Goal: Information Seeking & Learning: Learn about a topic

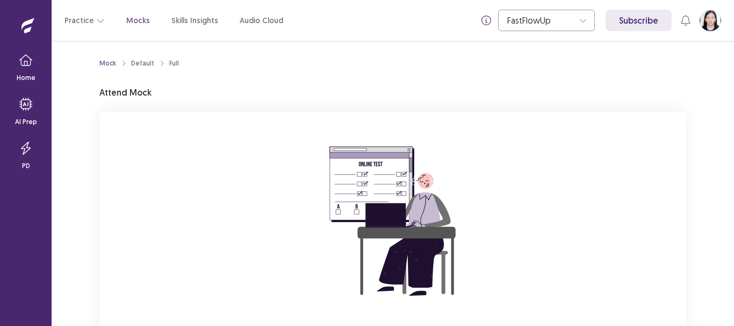
click at [361, 233] on img at bounding box center [392, 221] width 193 height 193
click at [341, 105] on div "Mock Default Full Attend Mock You are attempting to start a new mock. Please cl…" at bounding box center [392, 226] width 587 height 345
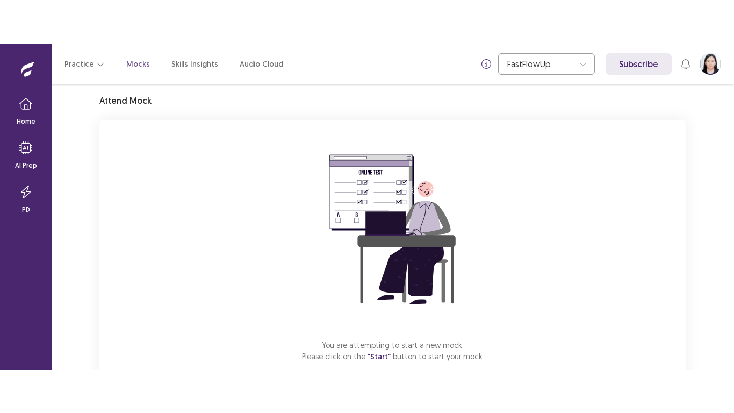
scroll to position [64, 0]
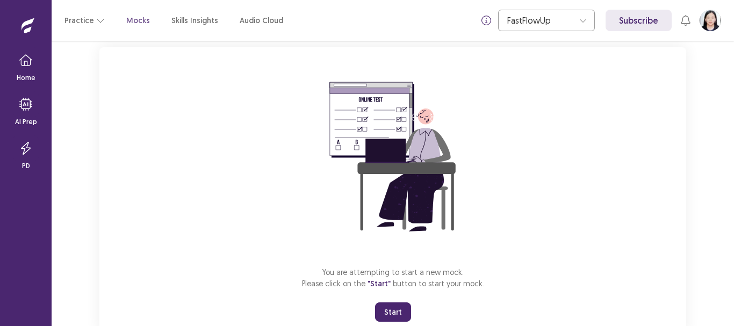
click at [393, 313] on button "Start" at bounding box center [393, 312] width 36 height 19
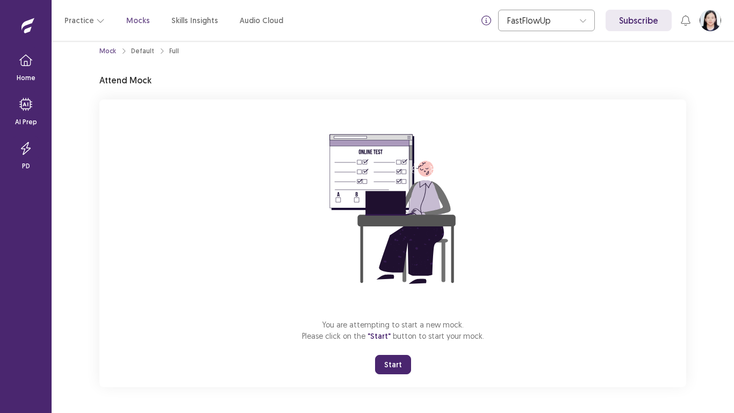
scroll to position [12, 0]
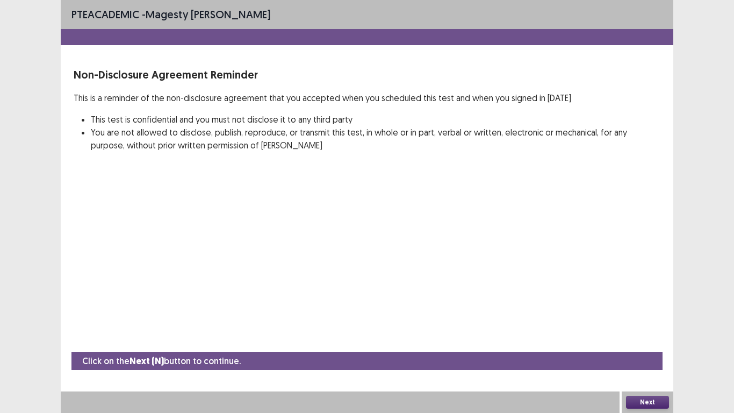
click at [653, 326] on button "Next" at bounding box center [647, 401] width 43 height 13
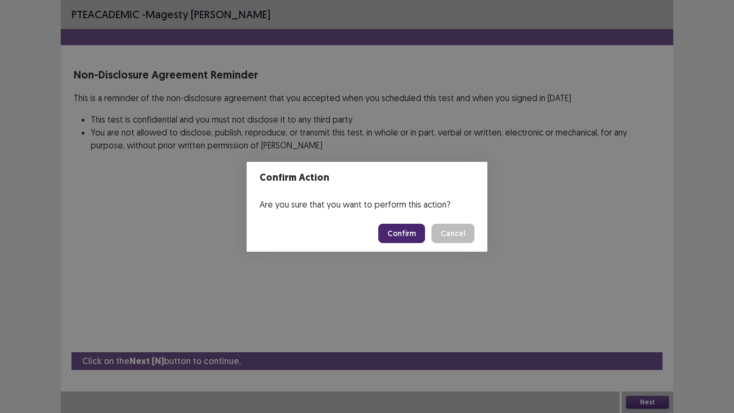
click at [408, 236] on button "Confirm" at bounding box center [401, 233] width 47 height 19
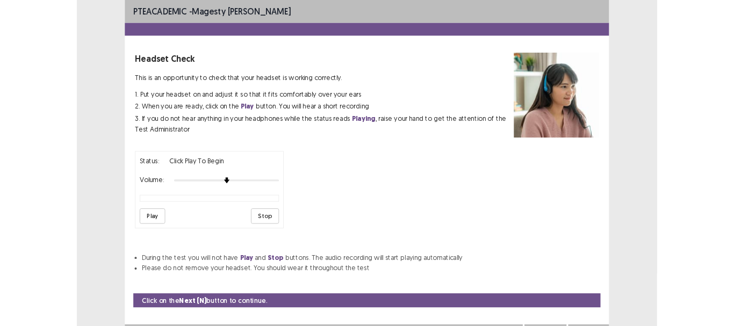
scroll to position [11, 0]
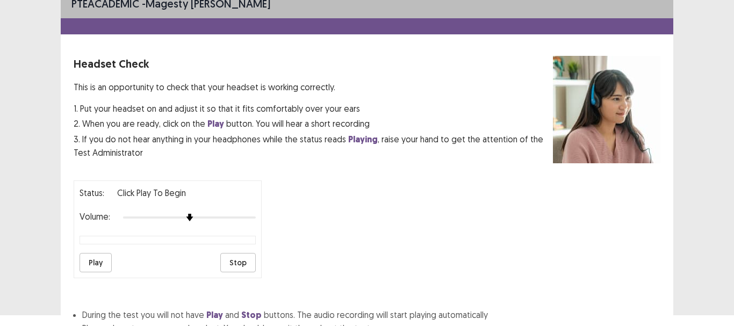
click at [106, 257] on button "Play" at bounding box center [96, 262] width 32 height 19
click at [234, 221] on img at bounding box center [229, 217] width 9 height 9
click at [95, 259] on button "Play" at bounding box center [96, 262] width 32 height 19
click at [263, 224] on div "Status: playing Volume: Play Stop" at bounding box center [367, 225] width 587 height 106
click at [86, 265] on button "Play" at bounding box center [96, 262] width 32 height 19
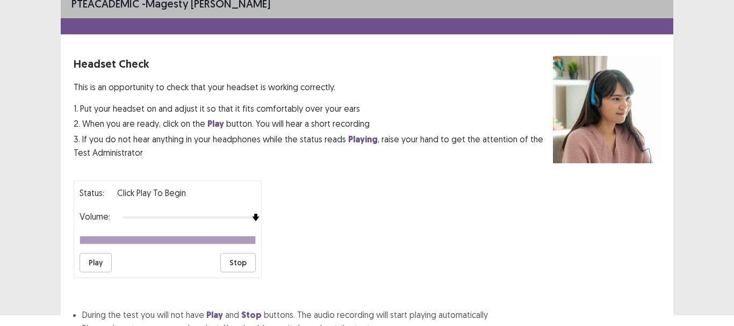
click at [86, 265] on button "Play" at bounding box center [96, 262] width 32 height 19
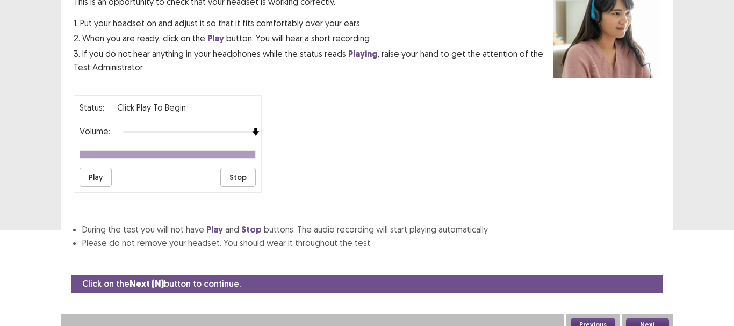
scroll to position [97, 0]
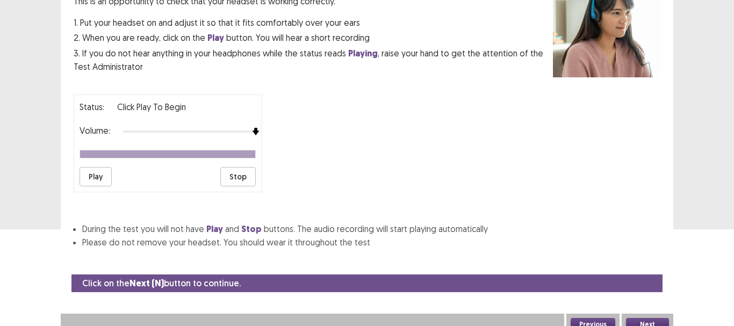
click at [659, 319] on button "Next" at bounding box center [647, 324] width 43 height 13
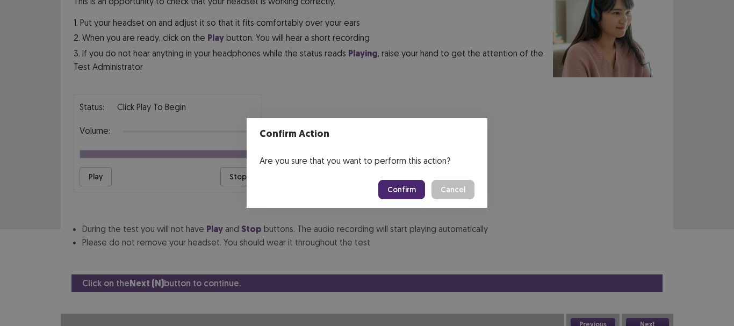
click at [408, 184] on button "Confirm" at bounding box center [401, 189] width 47 height 19
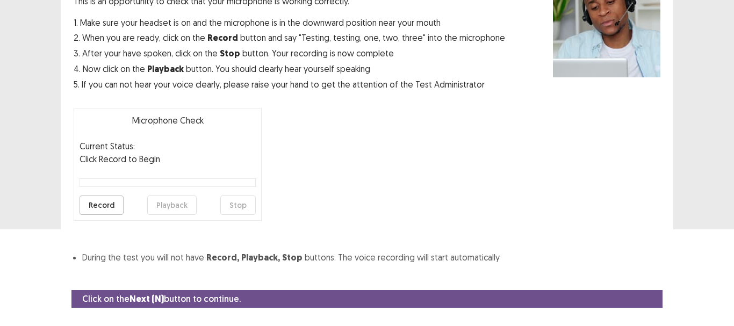
scroll to position [121, 0]
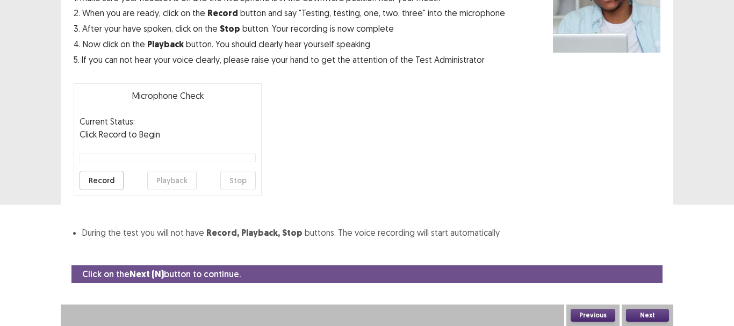
click at [110, 179] on button "Record" at bounding box center [102, 180] width 44 height 19
click at [226, 180] on button "Stop" at bounding box center [237, 180] width 35 height 19
click at [182, 182] on button "Playback" at bounding box center [171, 180] width 49 height 19
click at [171, 173] on button "Playback" at bounding box center [171, 180] width 49 height 19
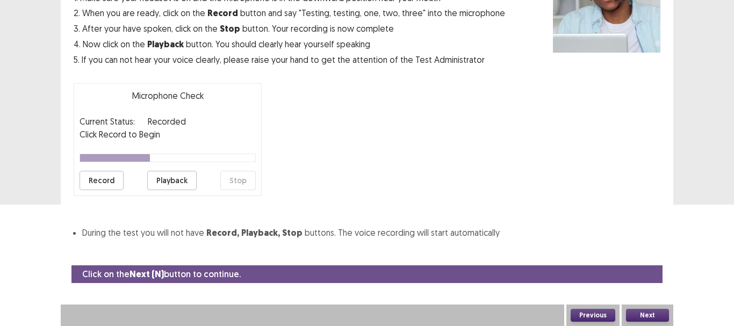
click at [155, 182] on button "Playback" at bounding box center [171, 180] width 49 height 19
click at [98, 182] on button "Record" at bounding box center [102, 180] width 44 height 19
click at [186, 183] on button "Playback" at bounding box center [171, 180] width 49 height 19
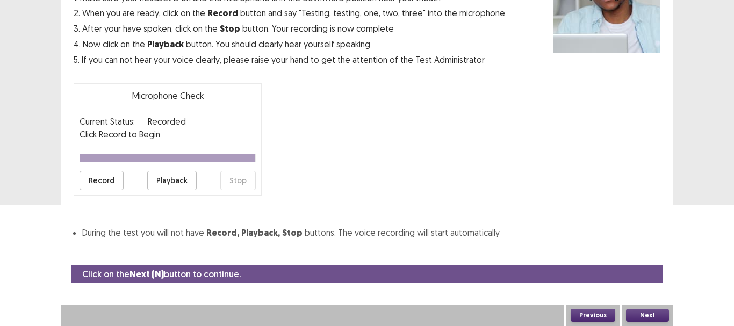
click at [186, 183] on button "Playback" at bounding box center [171, 180] width 49 height 19
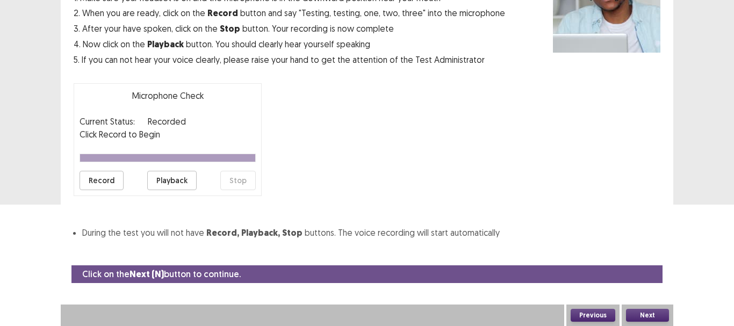
click at [186, 183] on button "Playback" at bounding box center [171, 180] width 49 height 19
click at [166, 180] on button "Playback" at bounding box center [171, 180] width 49 height 19
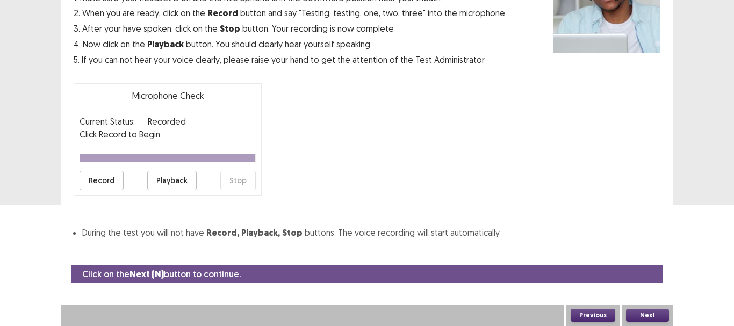
click at [166, 180] on button "Playback" at bounding box center [171, 180] width 49 height 19
drag, startPoint x: 733, startPoint y: 248, endPoint x: 385, endPoint y: 167, distance: 357.4
click at [385, 167] on html "PTE academic - Magesty Tamayo Microphone Check This is an opportunity to check …" at bounding box center [367, 42] width 734 height 326
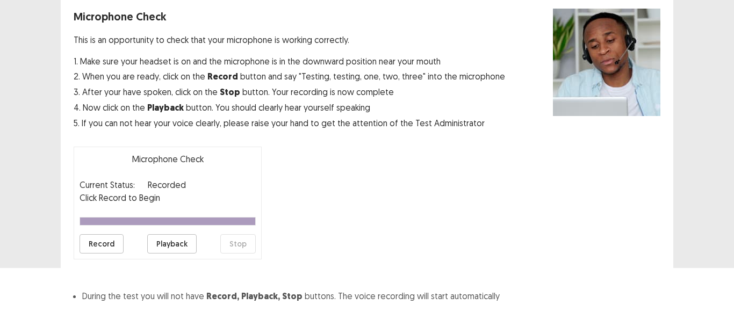
scroll to position [57, 0]
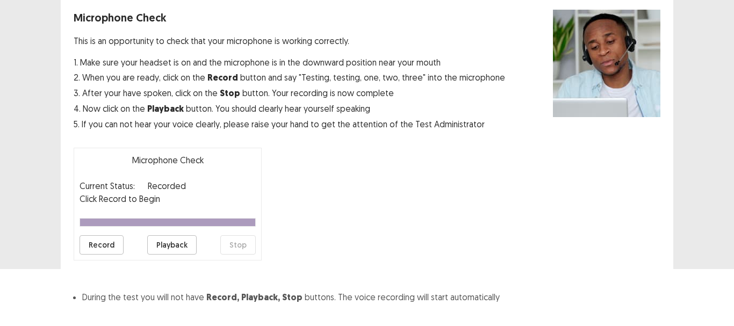
click at [96, 246] on button "Record" at bounding box center [102, 244] width 44 height 19
click at [172, 246] on button "Playback" at bounding box center [171, 244] width 49 height 19
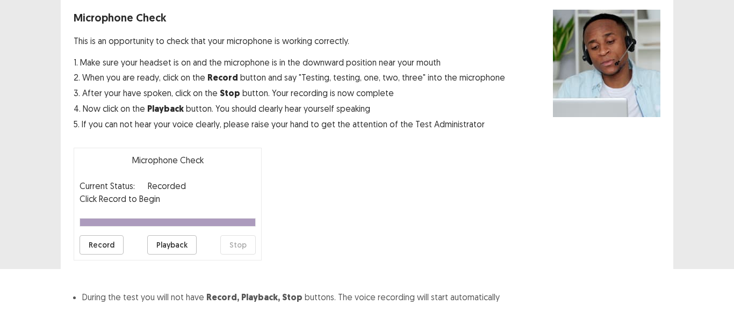
click at [147, 235] on button "Playback" at bounding box center [171, 244] width 49 height 19
click at [172, 246] on button "Playback" at bounding box center [171, 244] width 49 height 19
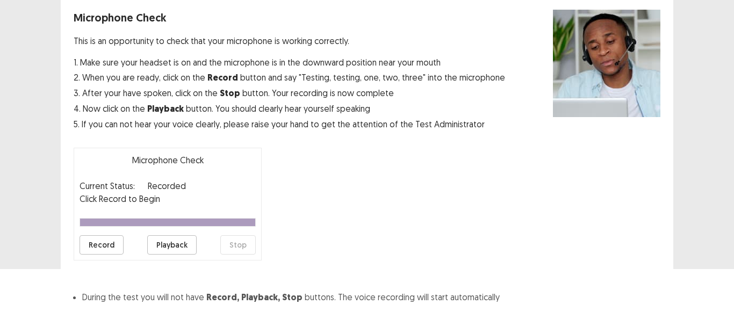
click at [172, 246] on button "Playback" at bounding box center [171, 244] width 49 height 19
click at [157, 243] on button "Playback" at bounding box center [171, 244] width 49 height 19
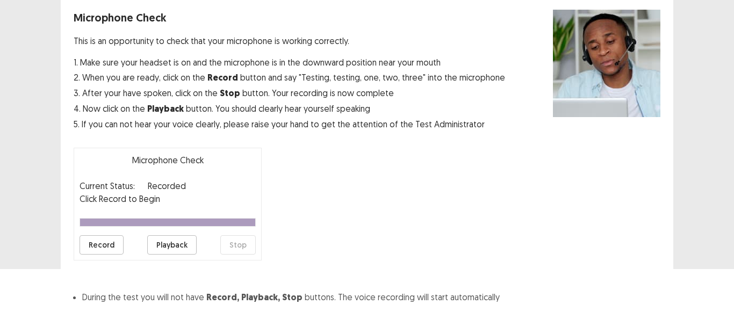
click at [157, 243] on button "Playback" at bounding box center [171, 244] width 49 height 19
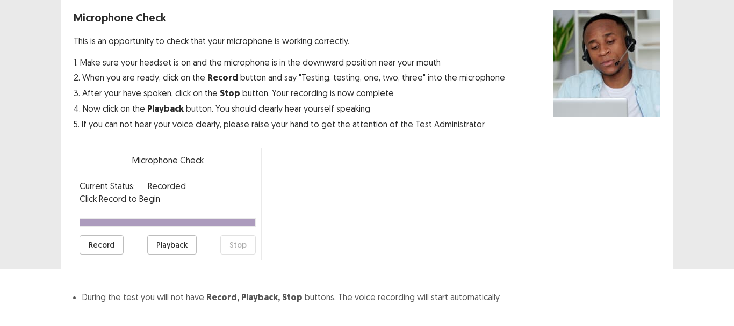
click at [157, 243] on button "Playback" at bounding box center [171, 244] width 49 height 19
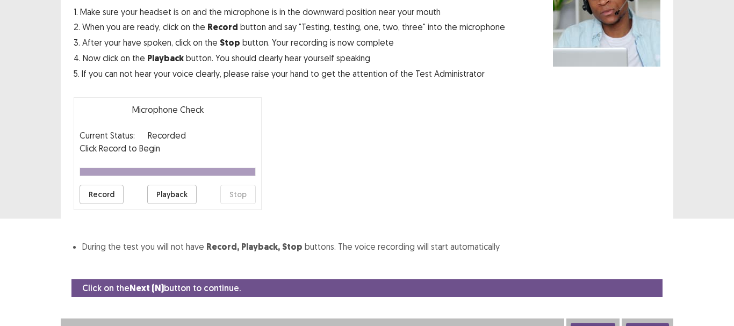
scroll to position [121, 0]
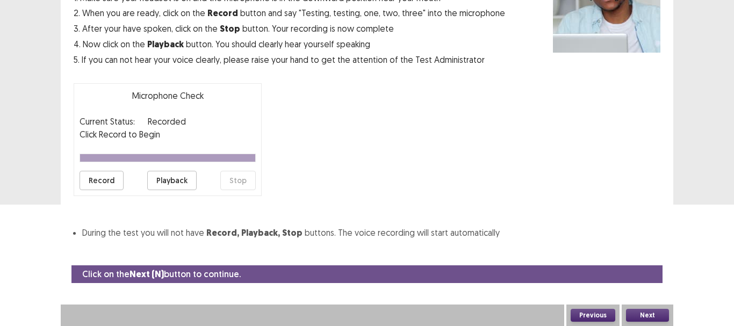
click at [154, 181] on button "Playback" at bounding box center [171, 180] width 49 height 19
click at [118, 210] on div "Microphone Check This is an opportunity to check that your microphone is workin…" at bounding box center [367, 92] width 587 height 294
click at [171, 183] on button "Playback" at bounding box center [171, 180] width 49 height 19
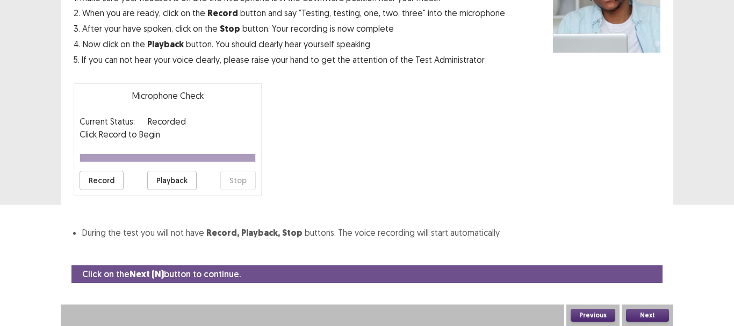
click at [171, 183] on button "Playback" at bounding box center [171, 180] width 49 height 19
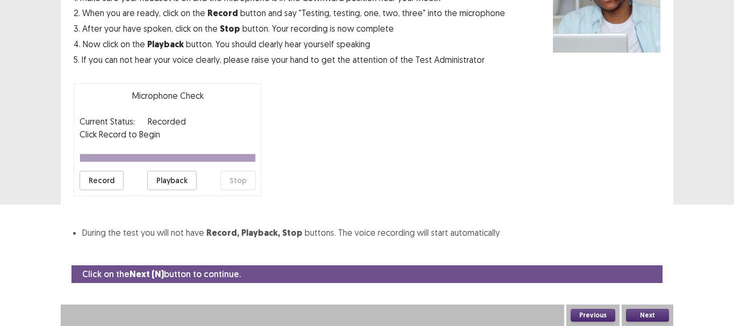
click at [171, 183] on button "Playback" at bounding box center [171, 180] width 49 height 19
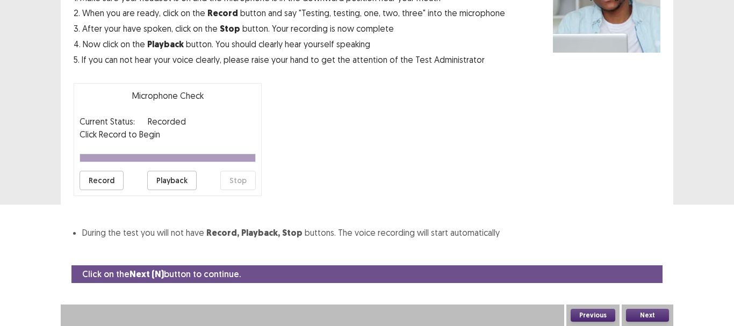
click at [171, 183] on button "Playback" at bounding box center [171, 180] width 49 height 19
click at [111, 185] on button "Record" at bounding box center [102, 180] width 44 height 19
click at [224, 173] on button "Stop" at bounding box center [237, 180] width 35 height 19
click at [185, 177] on button "Playback" at bounding box center [171, 180] width 49 height 19
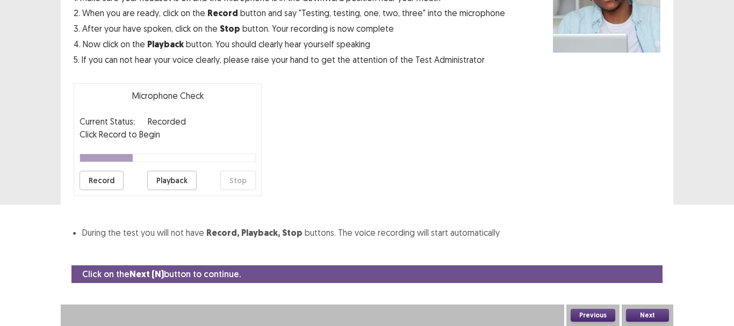
click at [185, 177] on button "Playback" at bounding box center [171, 180] width 49 height 19
click at [103, 180] on button "Record" at bounding box center [102, 180] width 44 height 19
click at [162, 184] on button "Playback" at bounding box center [171, 180] width 49 height 19
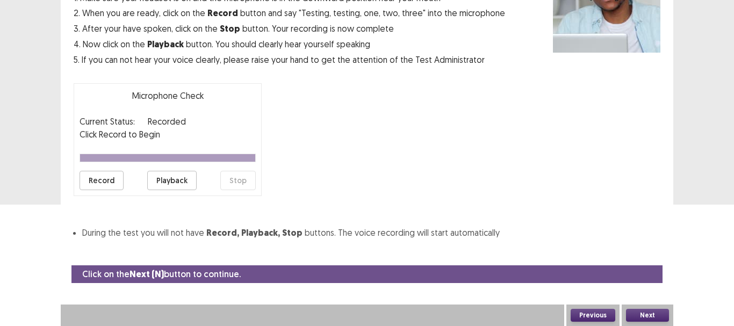
click at [162, 184] on button "Playback" at bounding box center [171, 180] width 49 height 19
click at [106, 182] on button "Record" at bounding box center [102, 180] width 44 height 19
click at [228, 182] on button "Stop" at bounding box center [237, 180] width 35 height 19
click at [186, 189] on button "Playback" at bounding box center [171, 180] width 49 height 19
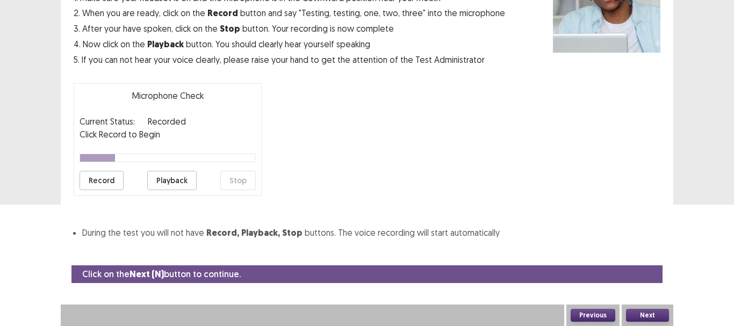
click at [186, 189] on button "Playback" at bounding box center [171, 180] width 49 height 19
click at [96, 187] on button "Record" at bounding box center [102, 180] width 44 height 19
click at [240, 181] on button "Stop" at bounding box center [237, 180] width 35 height 19
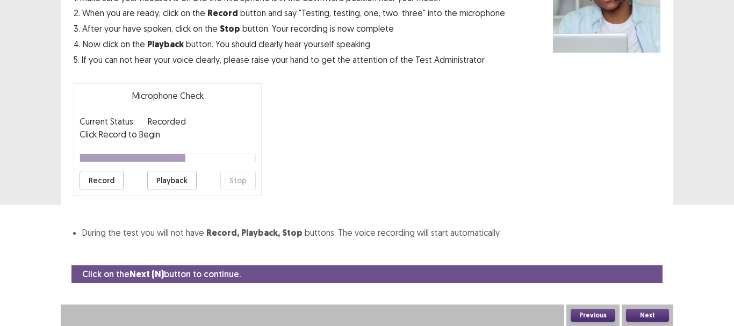
drag, startPoint x: 171, startPoint y: 190, endPoint x: 171, endPoint y: 179, distance: 10.8
click at [171, 179] on div "Microphone Check Current Status: Recorded Click Record to Begin Record Playback…" at bounding box center [168, 139] width 188 height 113
click at [171, 179] on button "Playback" at bounding box center [171, 180] width 49 height 19
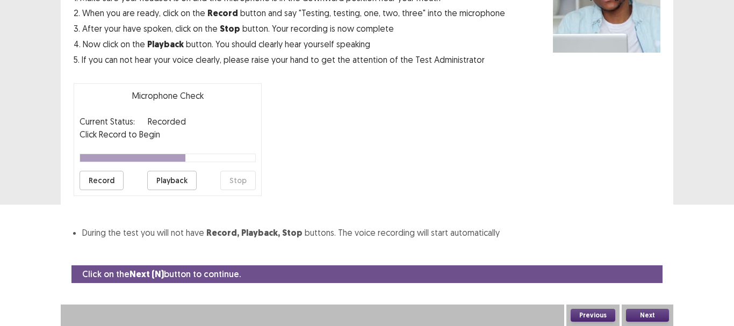
click at [171, 179] on button "Playback" at bounding box center [171, 180] width 49 height 19
click at [109, 183] on button "Record" at bounding box center [102, 180] width 44 height 19
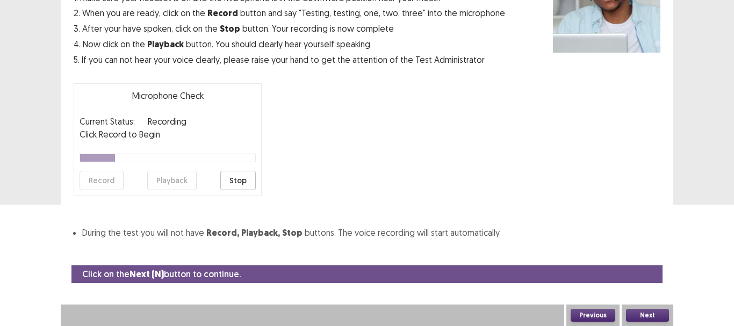
click at [243, 181] on button "Stop" at bounding box center [237, 180] width 35 height 19
click at [104, 181] on button "Record" at bounding box center [102, 180] width 44 height 19
click at [242, 177] on button "Stop" at bounding box center [237, 180] width 35 height 19
click at [185, 183] on button "Playback" at bounding box center [171, 180] width 49 height 19
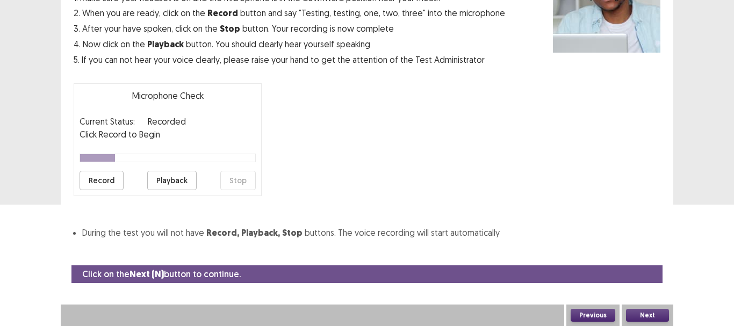
click at [185, 183] on button "Playback" at bounding box center [171, 180] width 49 height 19
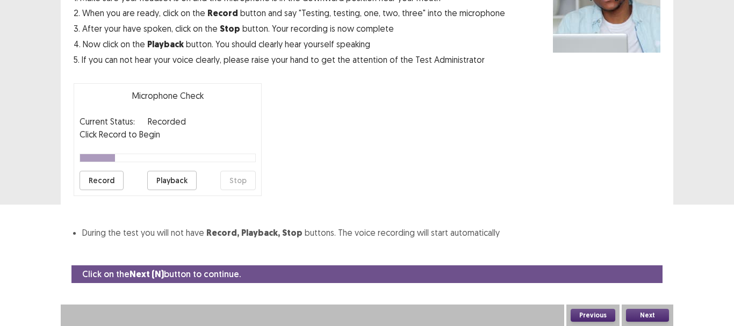
click at [92, 184] on button "Record" at bounding box center [102, 180] width 44 height 19
click at [231, 183] on button "Stop" at bounding box center [237, 180] width 35 height 19
click at [181, 177] on button "Playback" at bounding box center [171, 180] width 49 height 19
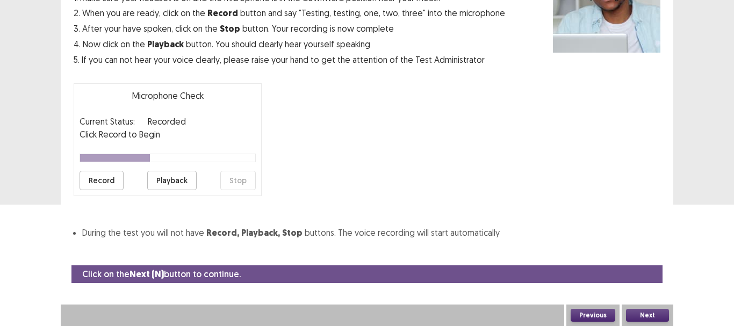
click at [158, 185] on button "Playback" at bounding box center [171, 180] width 49 height 19
click at [111, 181] on button "Record" at bounding box center [102, 180] width 44 height 19
click at [235, 179] on button "Stop" at bounding box center [237, 180] width 35 height 19
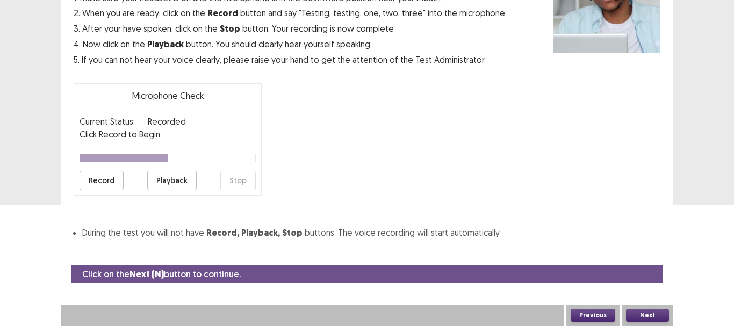
click at [169, 179] on button "Playback" at bounding box center [171, 180] width 49 height 19
click at [147, 171] on button "Playback" at bounding box center [171, 180] width 49 height 19
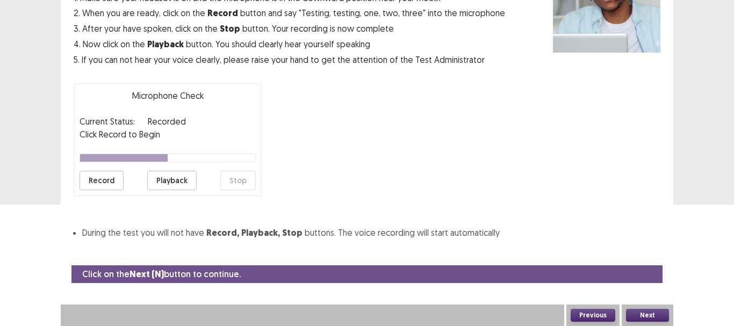
click at [147, 171] on button "Playback" at bounding box center [171, 180] width 49 height 19
click at [107, 176] on button "Record" at bounding box center [102, 180] width 44 height 19
click at [231, 182] on button "Stop" at bounding box center [237, 180] width 35 height 19
click at [182, 185] on button "Playback" at bounding box center [171, 180] width 49 height 19
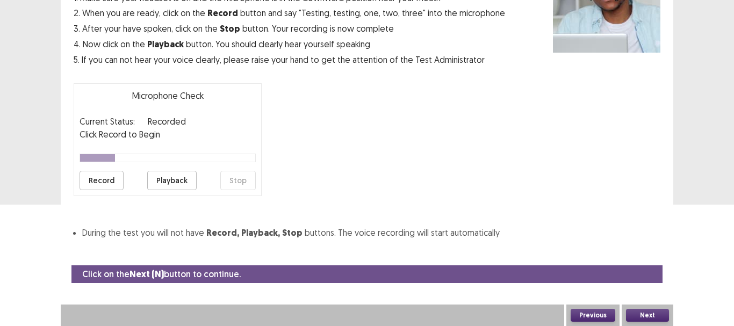
click at [182, 185] on button "Playback" at bounding box center [171, 180] width 49 height 19
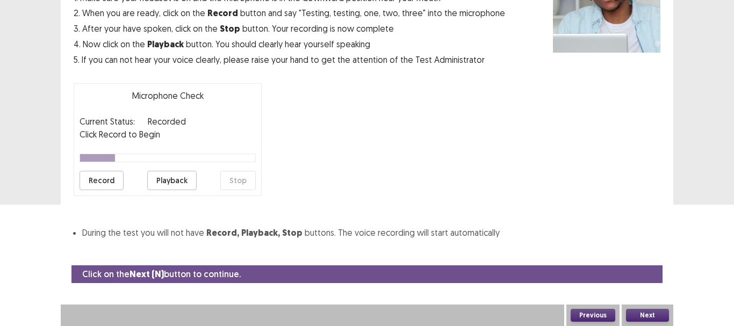
click at [182, 185] on button "Playback" at bounding box center [171, 180] width 49 height 19
click at [108, 183] on button "Record" at bounding box center [102, 180] width 44 height 19
click at [235, 185] on button "Stop" at bounding box center [237, 180] width 35 height 19
click at [174, 175] on button "Playback" at bounding box center [171, 180] width 49 height 19
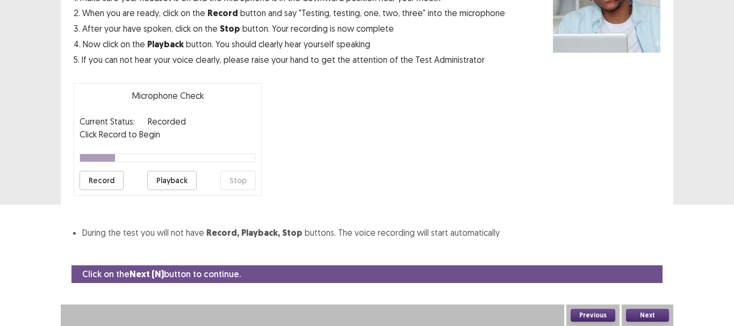
click at [174, 175] on button "Playback" at bounding box center [171, 180] width 49 height 19
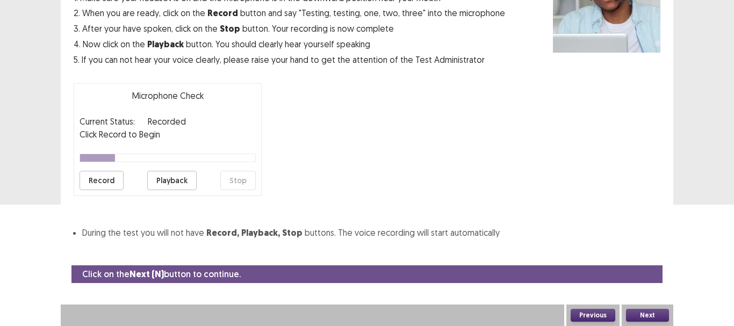
drag, startPoint x: 733, startPoint y: 164, endPoint x: 733, endPoint y: 69, distance: 95.1
click at [733, 69] on div "PTE academic - Magesty Tamayo Microphone Check This is an opportunity to check …" at bounding box center [367, 42] width 734 height 326
click at [172, 178] on button "Playback" at bounding box center [171, 180] width 49 height 19
click at [96, 185] on button "Record" at bounding box center [102, 180] width 44 height 19
click at [237, 183] on button "Stop" at bounding box center [237, 180] width 35 height 19
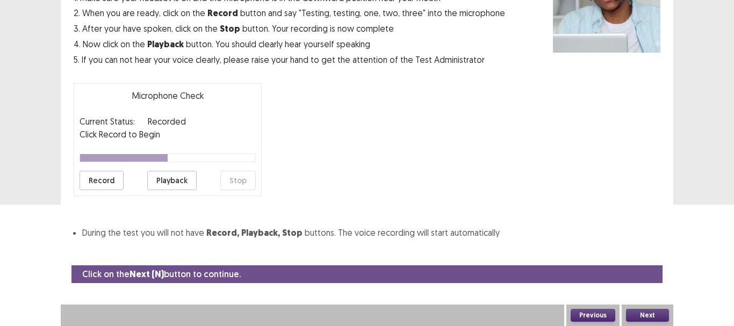
click at [188, 176] on button "Playback" at bounding box center [171, 180] width 49 height 19
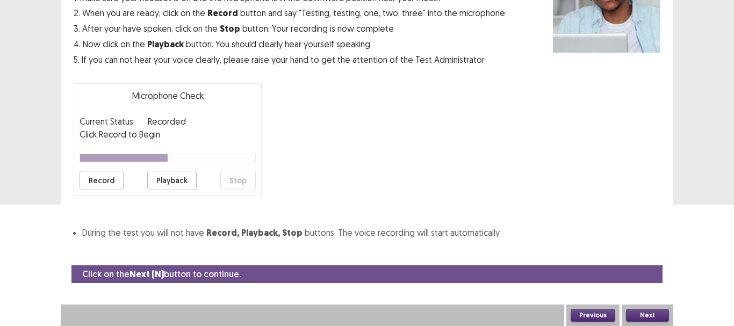
click at [188, 176] on button "Playback" at bounding box center [171, 180] width 49 height 19
click at [102, 181] on button "Record" at bounding box center [102, 180] width 44 height 19
click at [228, 186] on button "Stop" at bounding box center [237, 180] width 35 height 19
click at [157, 172] on button "Playback" at bounding box center [171, 180] width 49 height 19
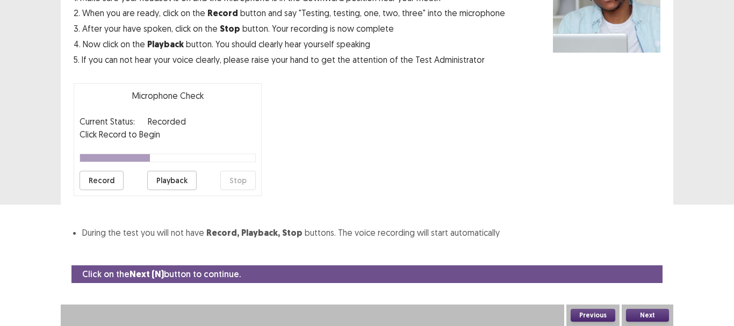
click at [157, 172] on button "Playback" at bounding box center [171, 180] width 49 height 19
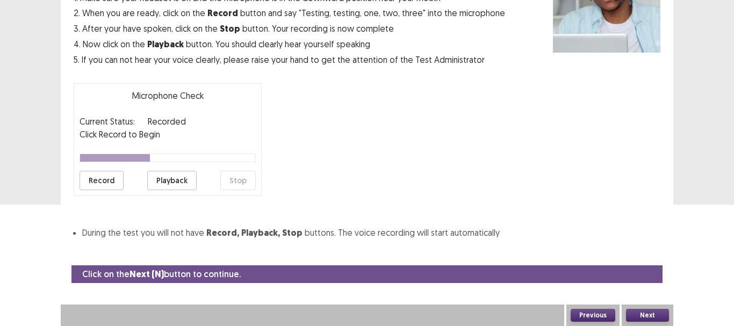
click at [102, 180] on button "Record" at bounding box center [102, 180] width 44 height 19
click at [239, 178] on button "Stop" at bounding box center [237, 180] width 35 height 19
click at [171, 179] on button "Playback" at bounding box center [171, 180] width 49 height 19
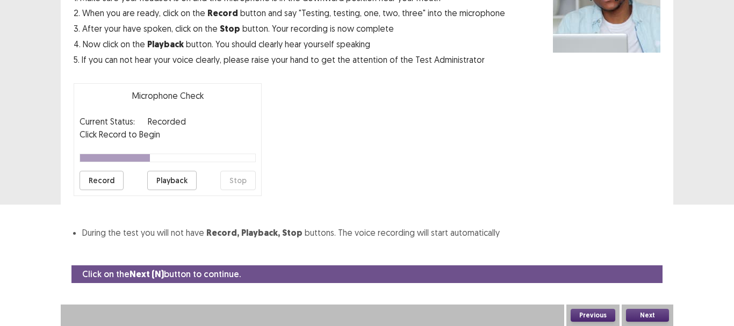
click at [171, 179] on button "Playback" at bounding box center [171, 180] width 49 height 19
drag, startPoint x: 733, startPoint y: 271, endPoint x: 733, endPoint y: 117, distance: 153.7
click at [733, 117] on html "PTE academic - Magesty Tamayo Microphone Check This is an opportunity to check …" at bounding box center [367, 42] width 734 height 326
drag, startPoint x: 733, startPoint y: 117, endPoint x: 703, endPoint y: 83, distance: 45.7
click at [703, 83] on div "PTE academic - Magesty Tamayo Microphone Check This is an opportunity to check …" at bounding box center [367, 42] width 734 height 326
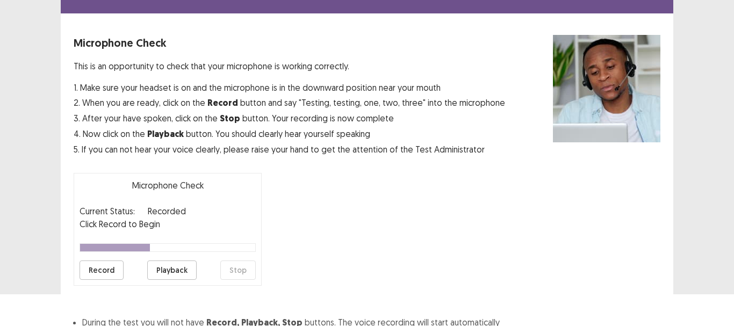
scroll to position [0, 0]
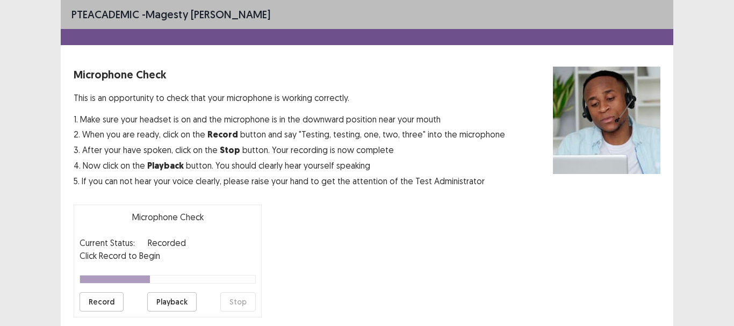
drag, startPoint x: 611, startPoint y: 182, endPoint x: 611, endPoint y: 188, distance: 5.9
click at [611, 188] on div "Microphone Check This is an opportunity to check that your microphone is workin…" at bounding box center [367, 214] width 587 height 294
click at [109, 306] on button "Record" at bounding box center [102, 301] width 44 height 19
click at [238, 309] on button "Stop" at bounding box center [237, 301] width 35 height 19
click at [145, 304] on div "Record Playback Stop" at bounding box center [168, 301] width 176 height 19
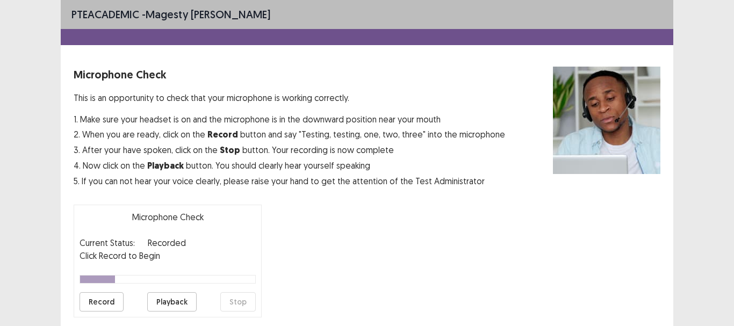
click at [150, 303] on button "Playback" at bounding box center [171, 301] width 49 height 19
click at [112, 301] on button "Record" at bounding box center [102, 301] width 44 height 19
click at [234, 293] on button "Stop" at bounding box center [237, 301] width 35 height 19
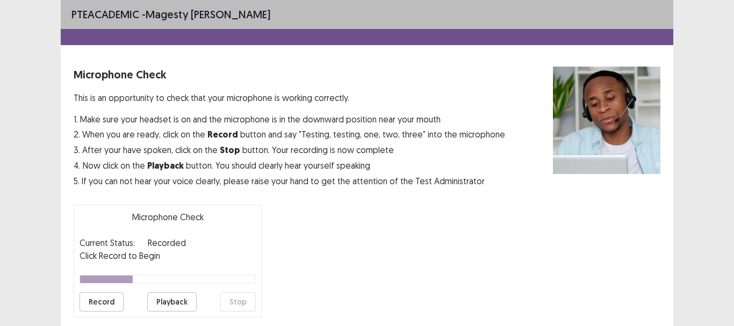
click at [184, 300] on button "Playback" at bounding box center [171, 301] width 49 height 19
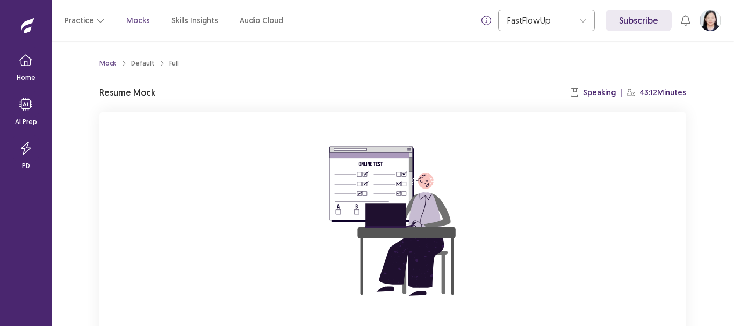
click at [733, 109] on div "Mock Default Full Resume Mock Speaking | 43:12 Minutes You already have an ongo…" at bounding box center [393, 183] width 682 height 285
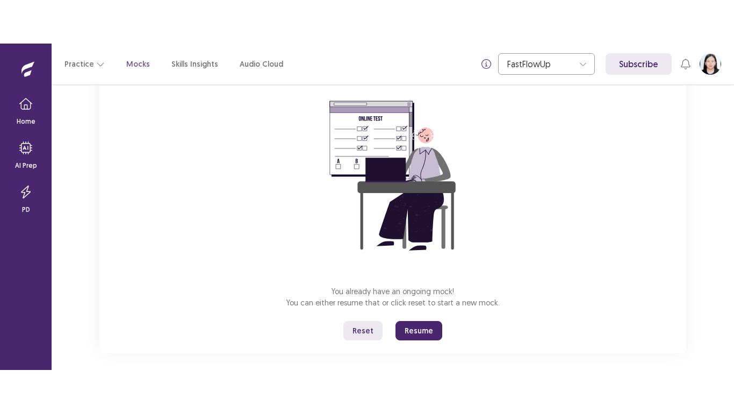
scroll to position [98, 0]
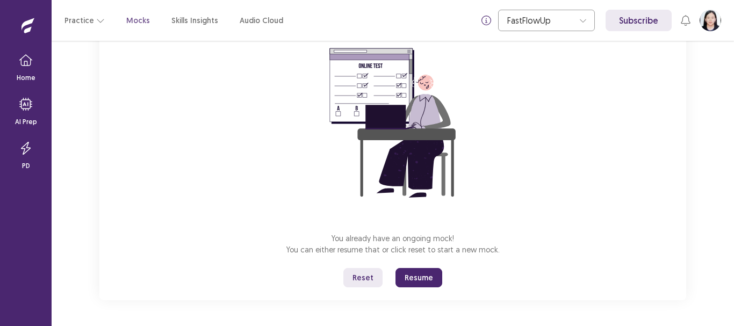
click at [428, 276] on button "Resume" at bounding box center [418, 277] width 47 height 19
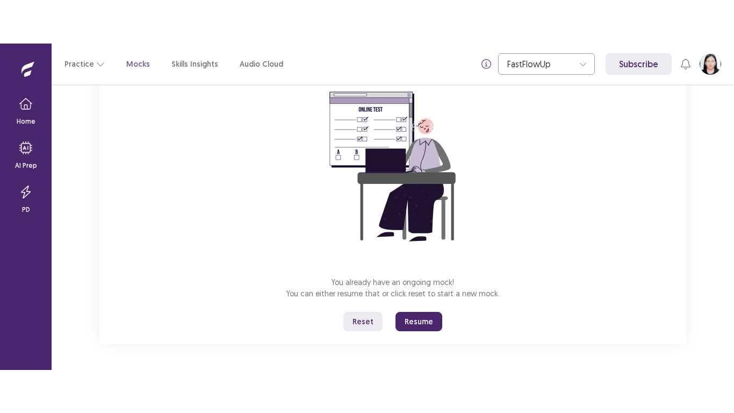
scroll to position [12, 0]
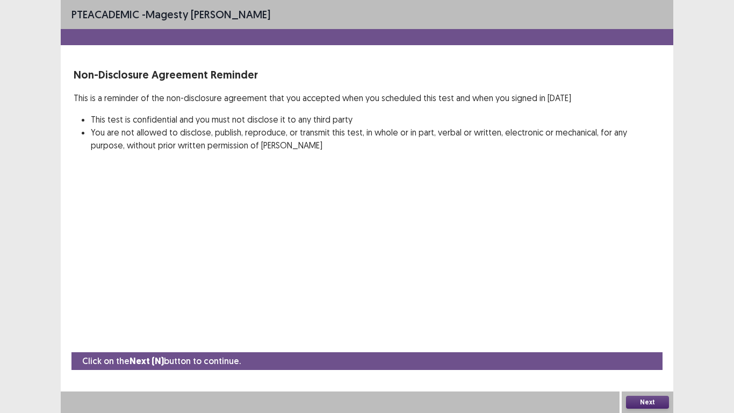
click at [652, 326] on button "Next" at bounding box center [647, 401] width 43 height 13
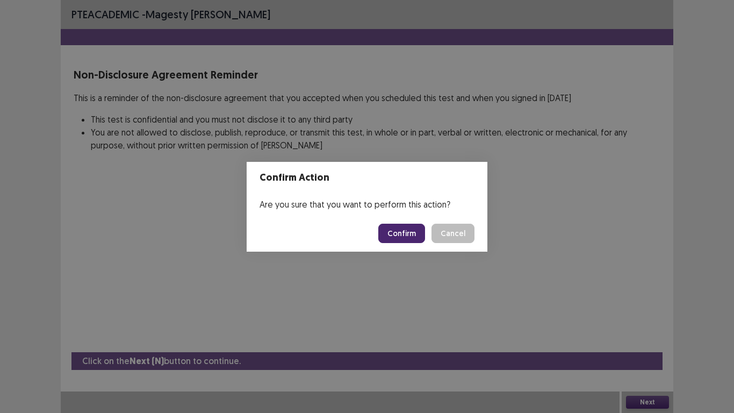
click at [408, 222] on footer "Confirm Cancel" at bounding box center [367, 233] width 241 height 37
click at [413, 235] on button "Confirm" at bounding box center [401, 233] width 47 height 19
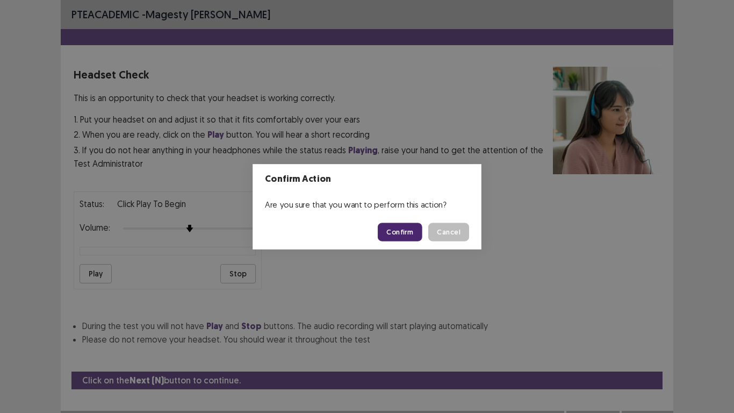
scroll to position [19, 0]
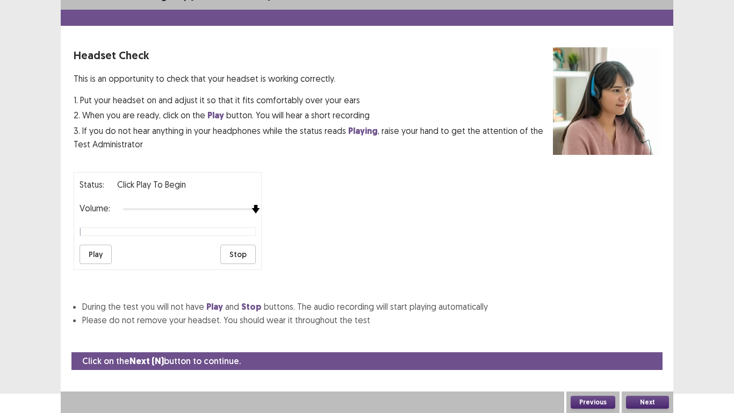
click at [380, 227] on div "Status: Click Play to Begin Volume: Play Stop" at bounding box center [367, 216] width 587 height 106
click at [103, 256] on button "Play" at bounding box center [96, 253] width 32 height 19
click at [656, 326] on button "Next" at bounding box center [647, 401] width 43 height 13
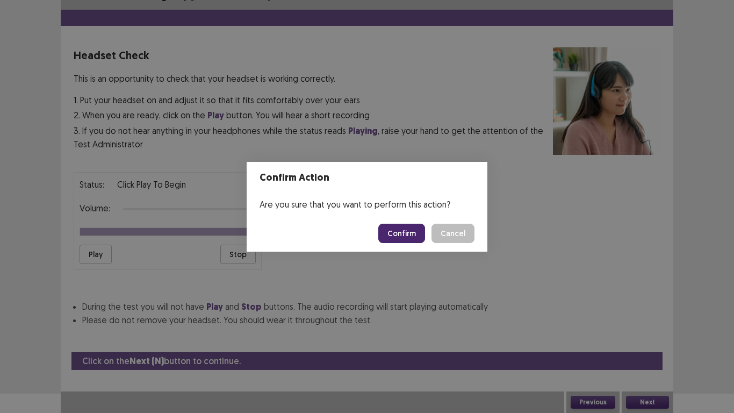
click at [407, 230] on button "Confirm" at bounding box center [401, 233] width 47 height 19
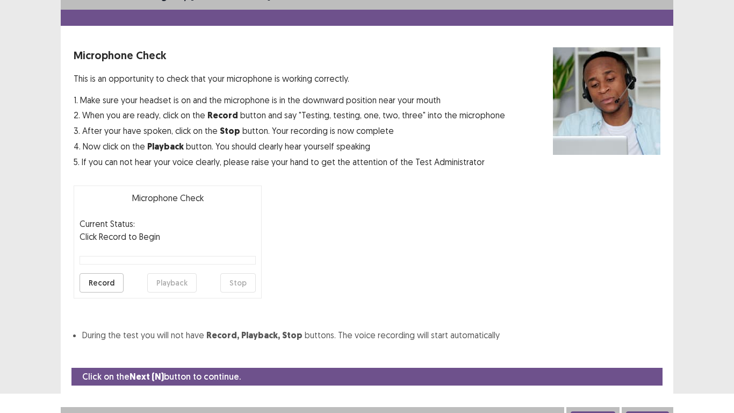
scroll to position [31, 0]
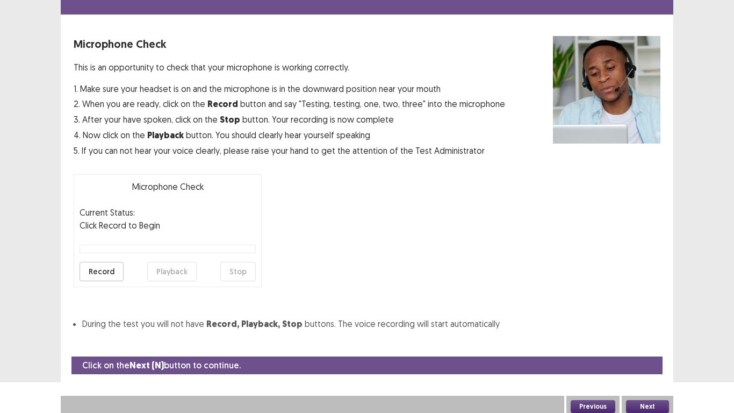
click at [107, 279] on button "Record" at bounding box center [102, 271] width 44 height 19
click at [233, 274] on button "Stop" at bounding box center [237, 271] width 35 height 19
click at [183, 272] on button "Playback" at bounding box center [171, 271] width 49 height 19
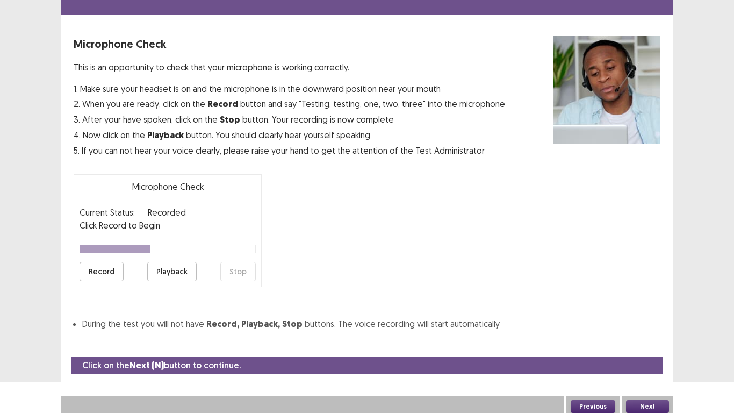
click at [183, 272] on button "Playback" at bounding box center [171, 271] width 49 height 19
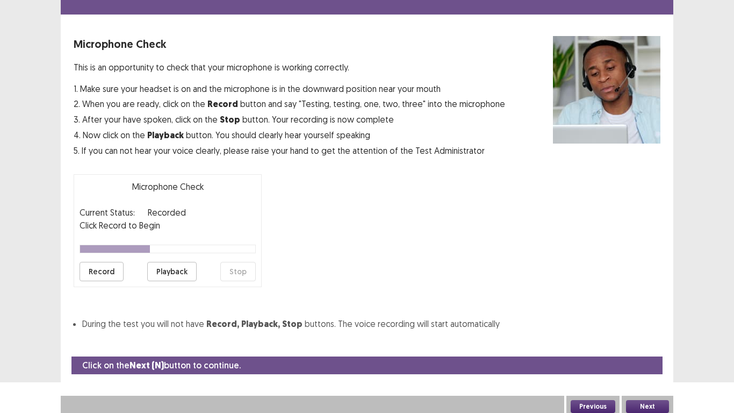
click at [183, 272] on button "Playback" at bounding box center [171, 271] width 49 height 19
click at [634, 326] on button "Next" at bounding box center [647, 406] width 43 height 13
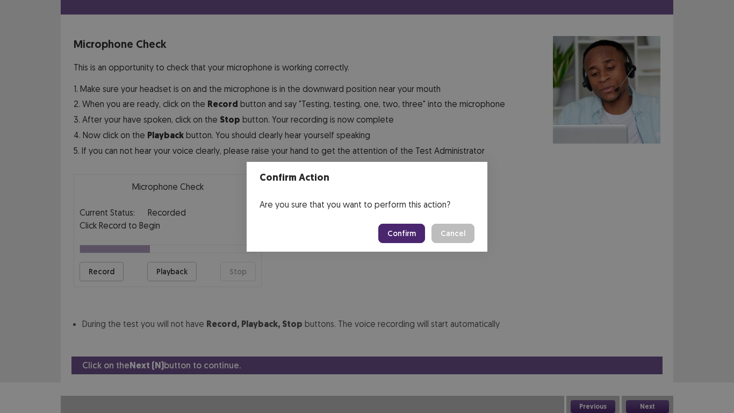
click at [401, 240] on button "Confirm" at bounding box center [401, 233] width 47 height 19
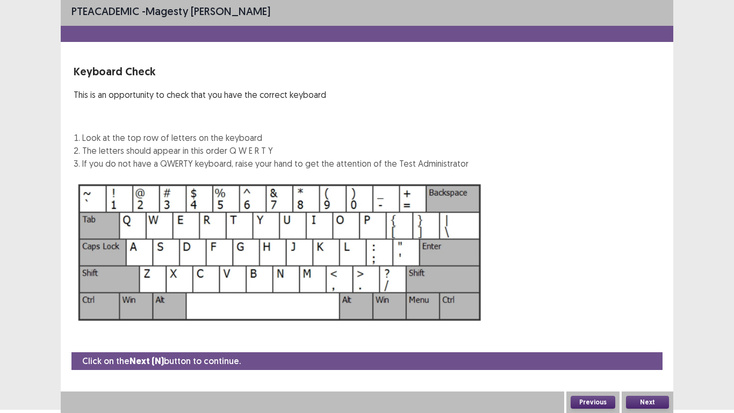
scroll to position [3, 0]
click at [635, 326] on button "Next" at bounding box center [647, 401] width 43 height 13
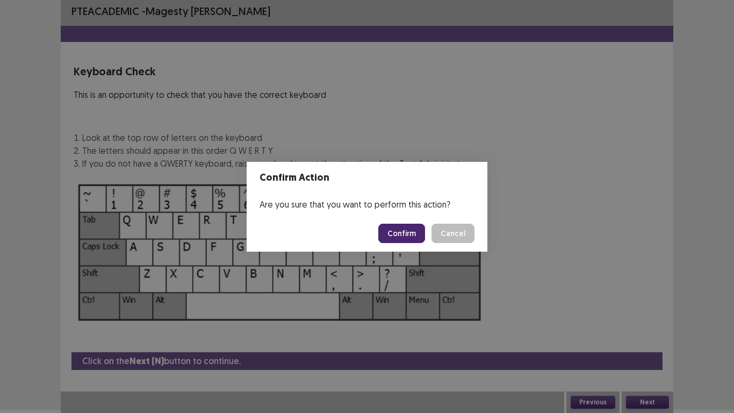
click at [406, 229] on button "Confirm" at bounding box center [401, 233] width 47 height 19
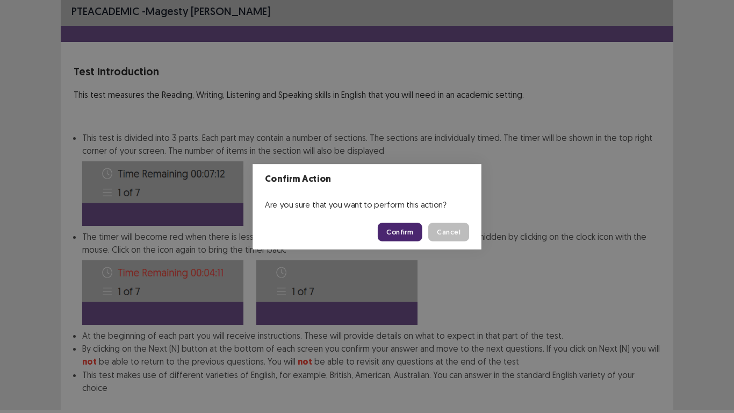
scroll to position [58, 0]
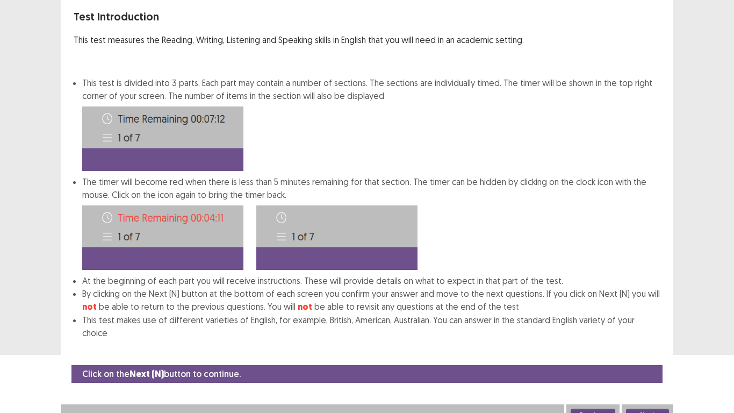
click at [645, 326] on button "Next" at bounding box center [647, 414] width 43 height 13
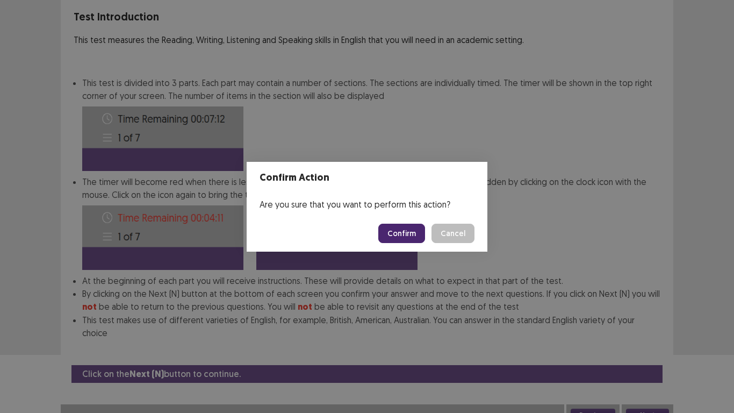
click at [392, 236] on button "Confirm" at bounding box center [401, 233] width 47 height 19
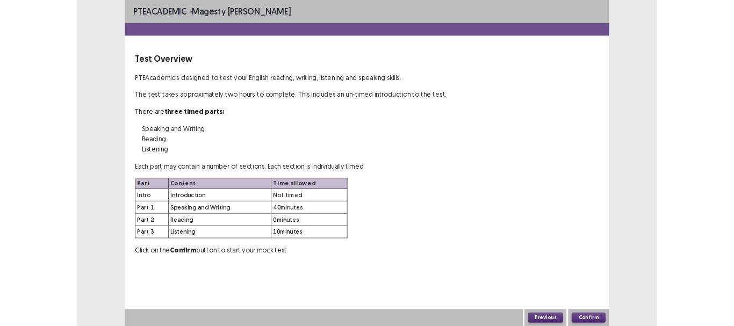
scroll to position [0, 0]
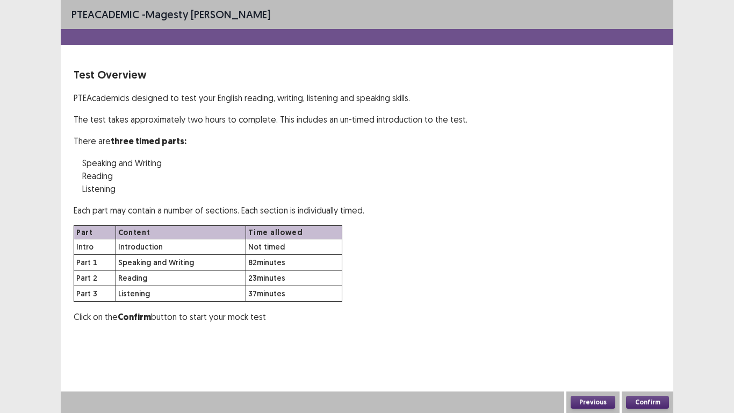
click at [634, 326] on button "Confirm" at bounding box center [647, 401] width 43 height 13
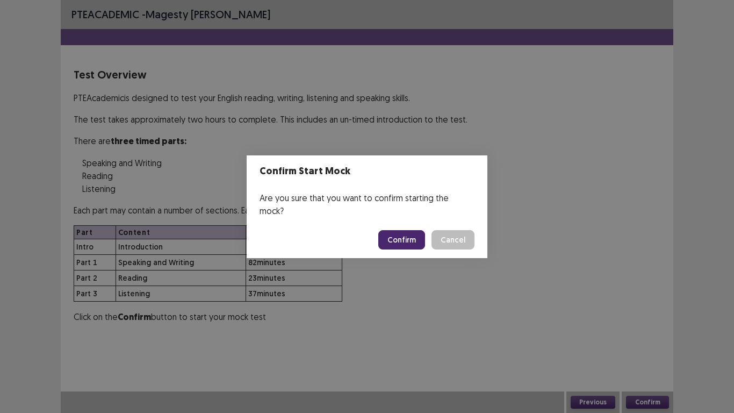
click at [412, 235] on button "Confirm" at bounding box center [401, 239] width 47 height 19
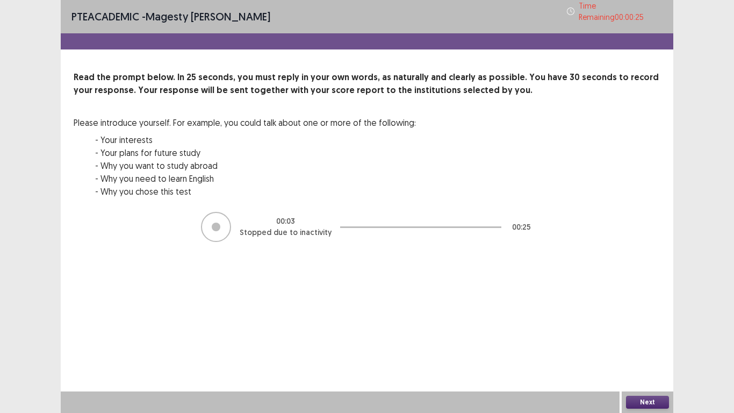
click at [225, 219] on div at bounding box center [216, 227] width 30 height 30
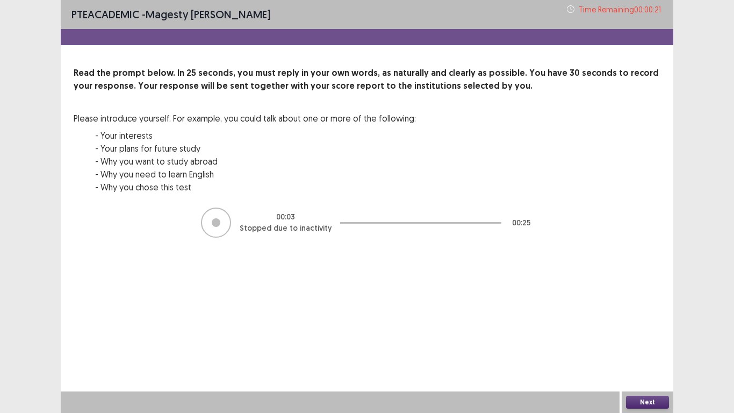
click at [220, 225] on div at bounding box center [216, 222] width 9 height 9
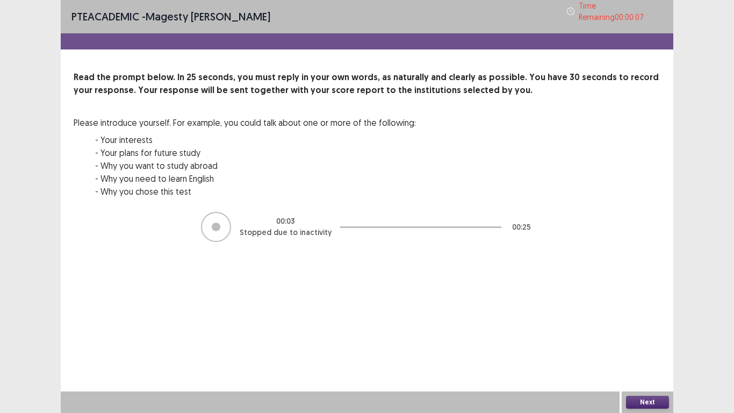
click at [567, 8] on icon at bounding box center [571, 12] width 8 height 8
